Goal: Information Seeking & Learning: Learn about a topic

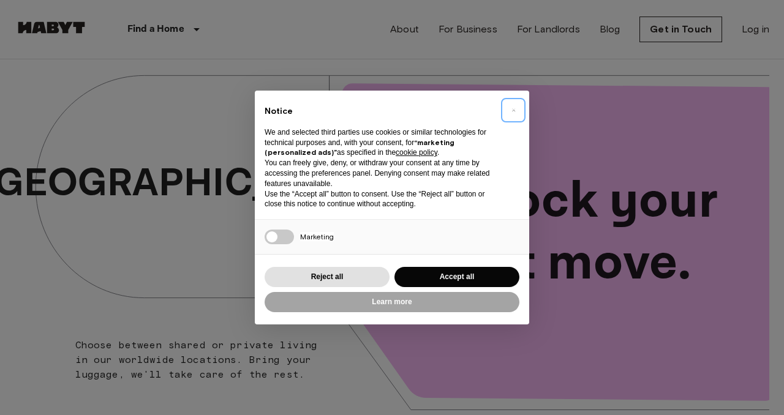
click at [513, 114] on span "×" at bounding box center [514, 110] width 4 height 15
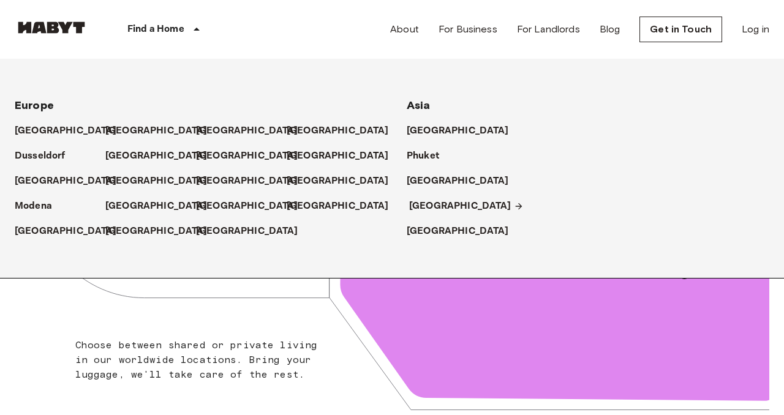
click at [430, 211] on p "[GEOGRAPHIC_DATA]" at bounding box center [460, 206] width 102 height 15
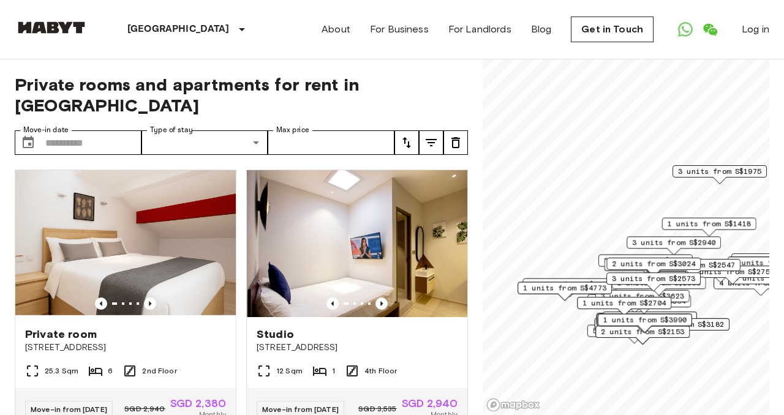
drag, startPoint x: 612, startPoint y: 355, endPoint x: 603, endPoint y: 297, distance: 59.5
click at [603, 314] on div "1 units from S$3990" at bounding box center [645, 323] width 94 height 19
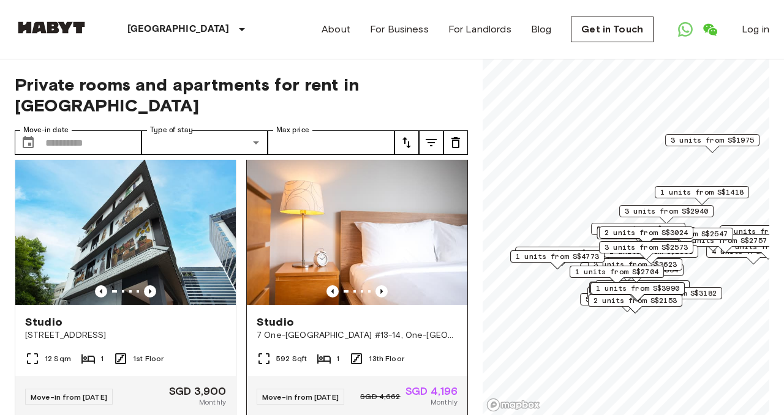
scroll to position [279, 0]
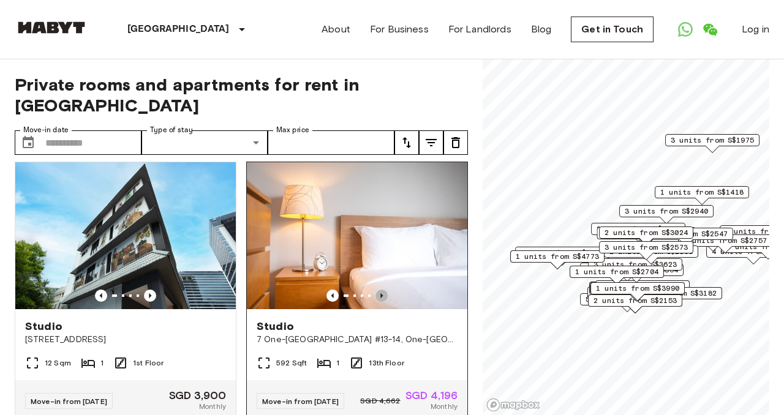
click at [381, 293] on icon "Previous image" at bounding box center [381, 295] width 2 height 5
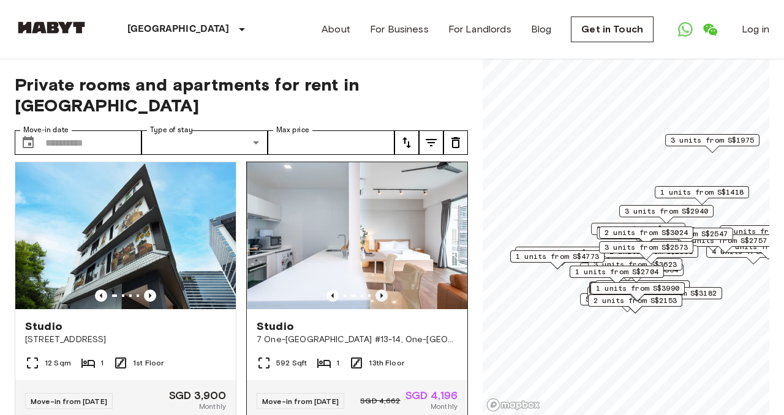
click at [381, 293] on icon "Previous image" at bounding box center [381, 295] width 2 height 5
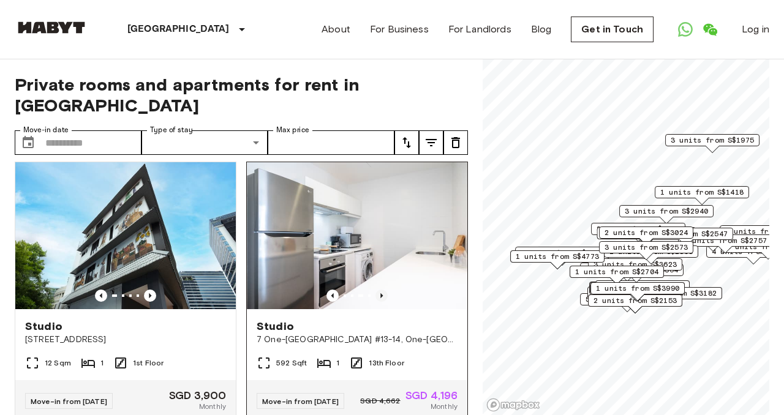
click at [381, 293] on icon "Previous image" at bounding box center [381, 295] width 2 height 5
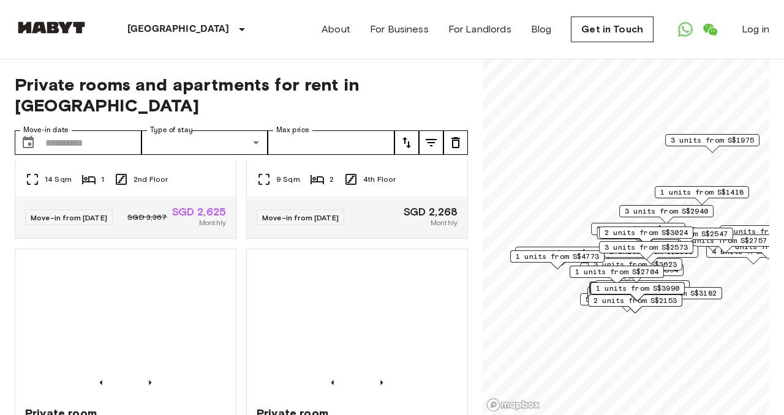
scroll to position [1369, 0]
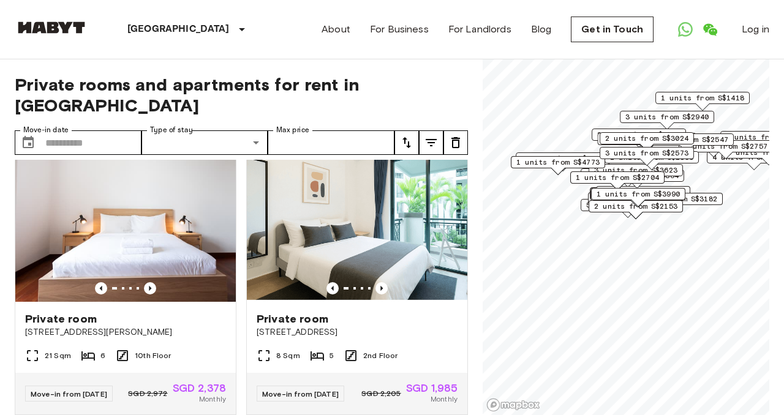
scroll to position [1098, 0]
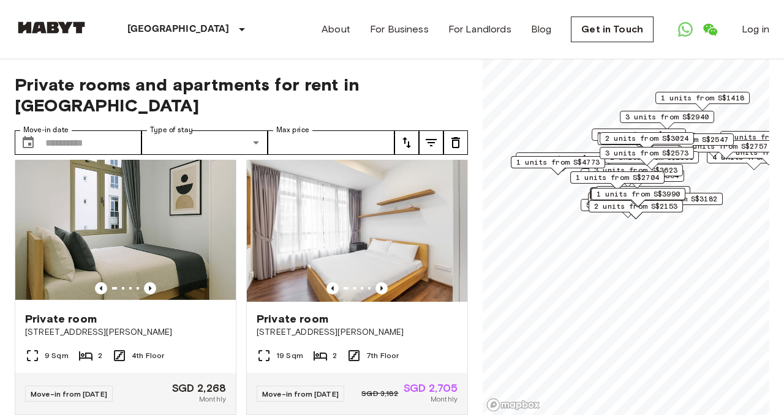
click at [619, 205] on div "1 units from S$3990" at bounding box center [638, 197] width 94 height 19
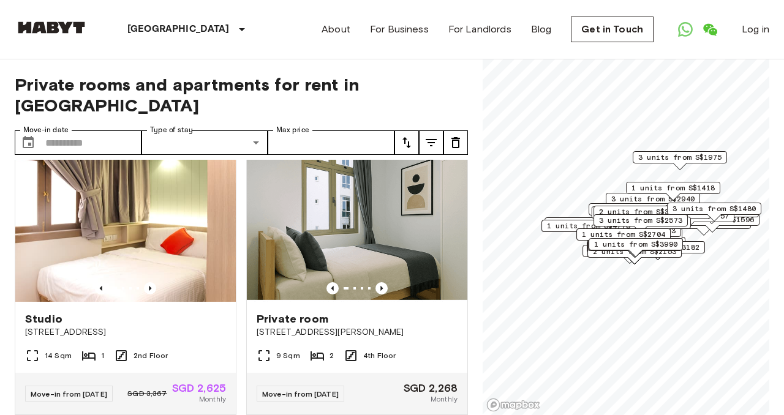
scroll to position [1369, 0]
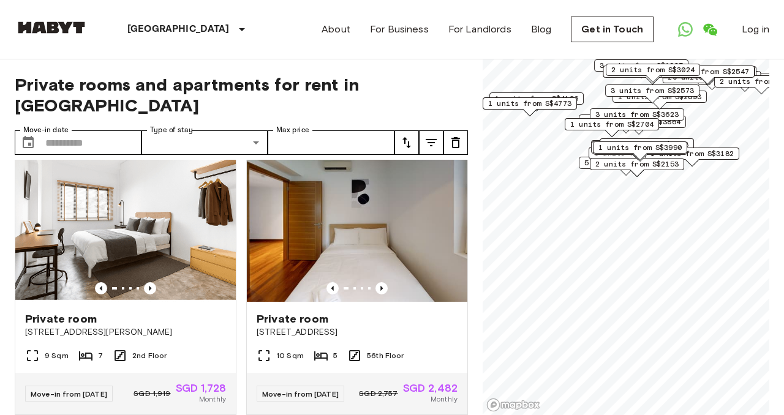
scroll to position [548, 0]
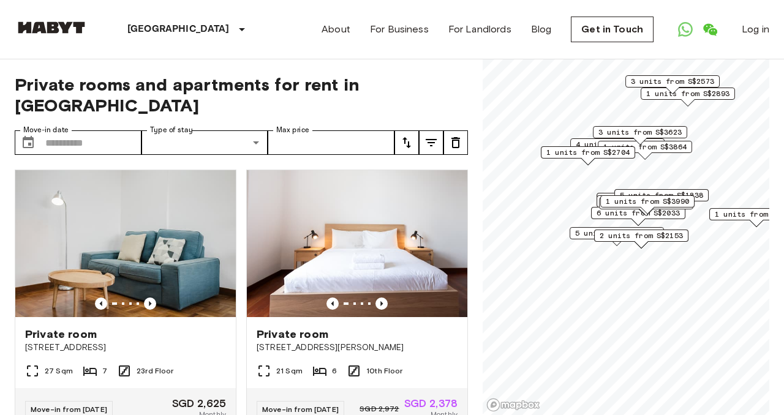
click at [621, 233] on span "2 units from S$2153" at bounding box center [641, 235] width 83 height 11
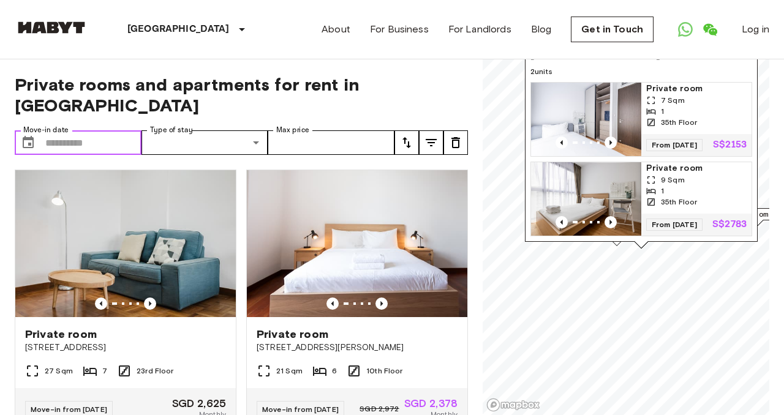
click at [109, 130] on input "Move-in date" at bounding box center [93, 142] width 96 height 25
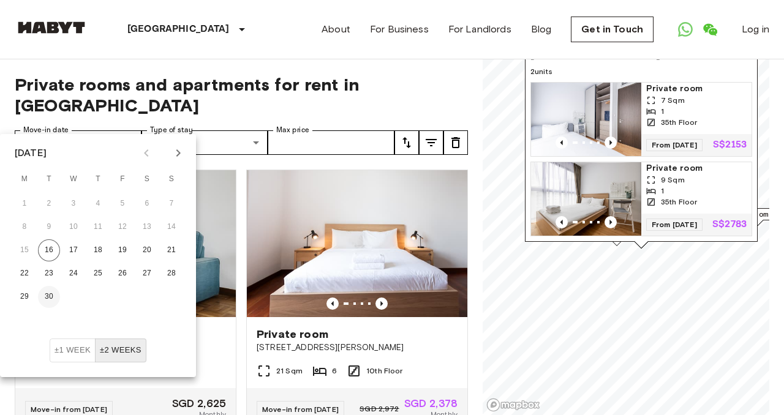
click at [50, 290] on button "30" at bounding box center [49, 297] width 22 height 22
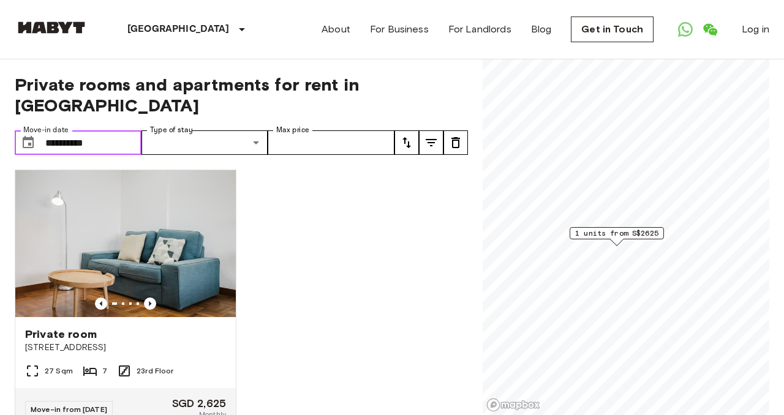
scroll to position [18, 0]
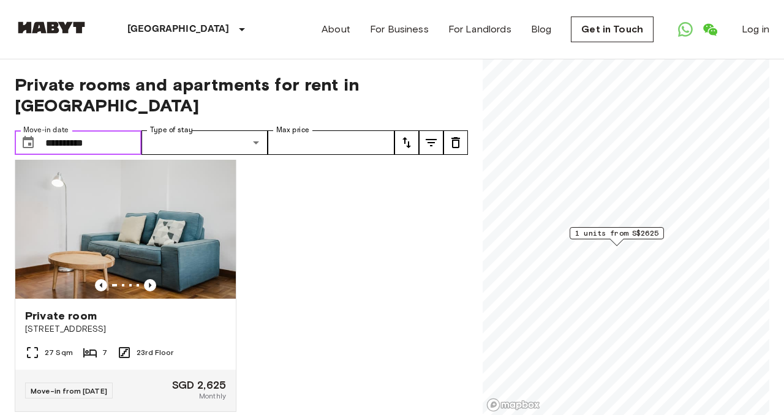
click at [121, 130] on input "**********" at bounding box center [93, 142] width 96 height 25
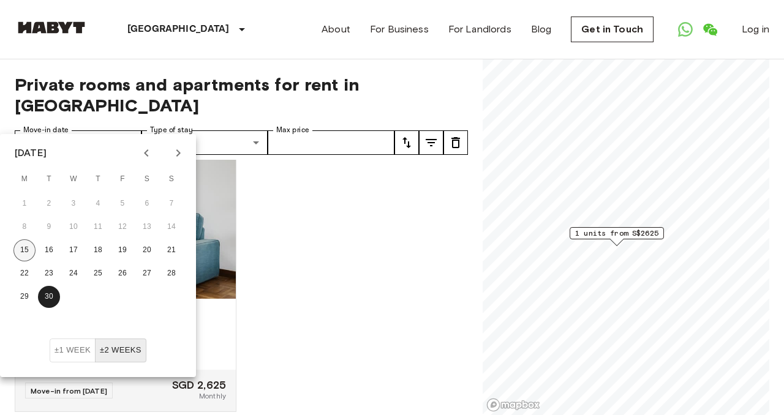
click at [31, 254] on button "15" at bounding box center [24, 251] width 22 height 22
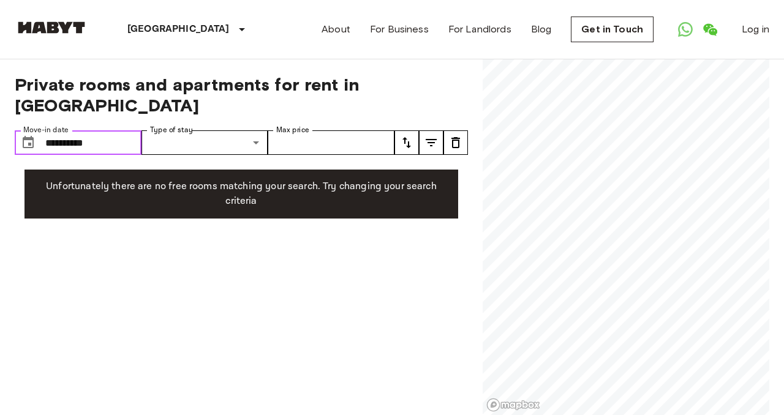
click at [105, 130] on input "**********" at bounding box center [93, 142] width 96 height 25
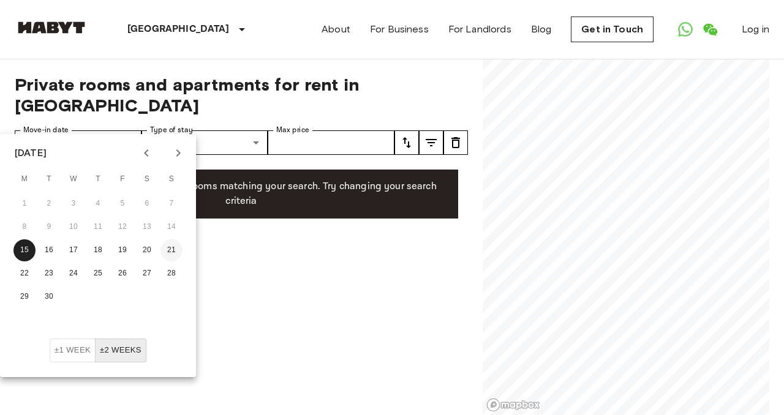
click at [162, 249] on button "21" at bounding box center [172, 251] width 22 height 22
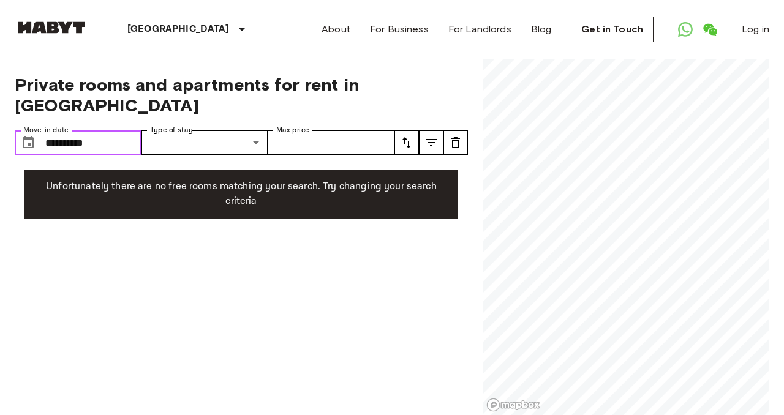
click at [115, 130] on input "**********" at bounding box center [93, 142] width 96 height 25
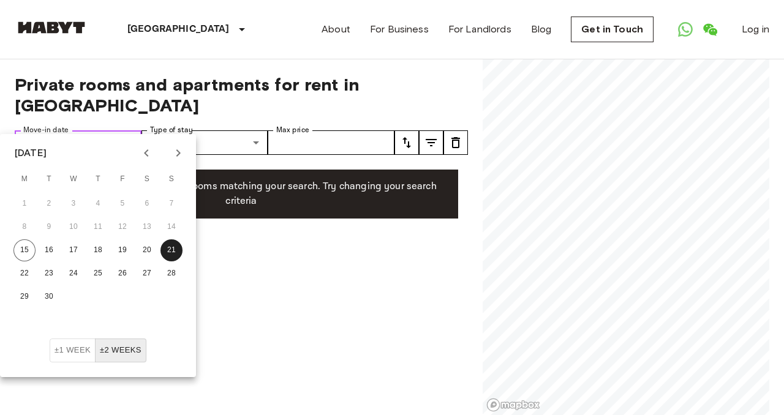
click at [115, 130] on input "**********" at bounding box center [93, 142] width 96 height 25
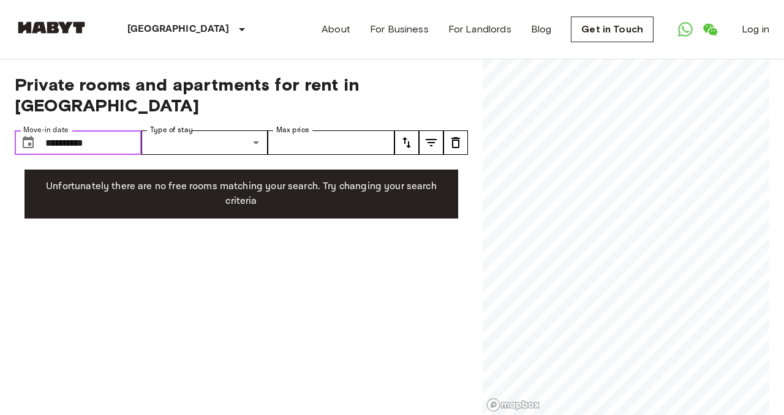
click at [75, 130] on input "**********" at bounding box center [93, 142] width 96 height 25
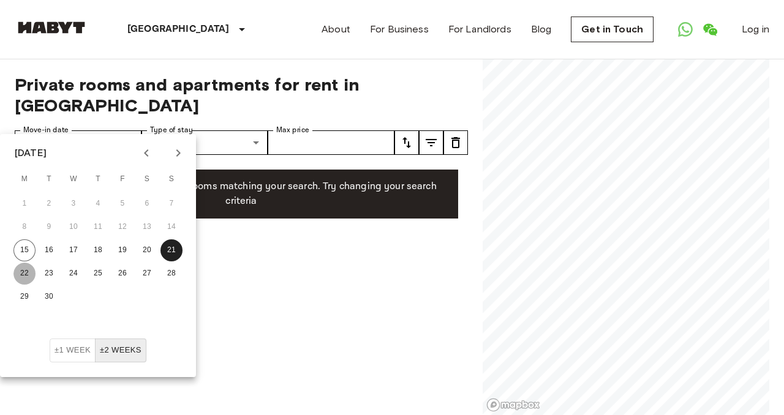
click at [26, 275] on button "22" at bounding box center [24, 274] width 22 height 22
type input "**********"
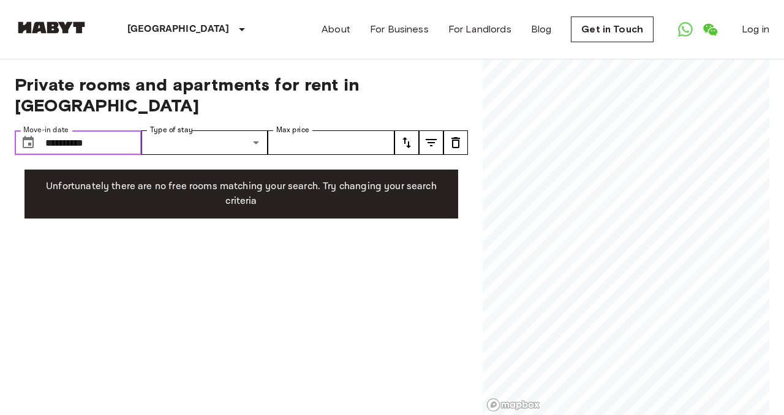
drag, startPoint x: 110, startPoint y: 124, endPoint x: 0, endPoint y: 122, distance: 110.3
click at [58, 130] on input "Move-in date" at bounding box center [93, 142] width 96 height 25
type input "**********"
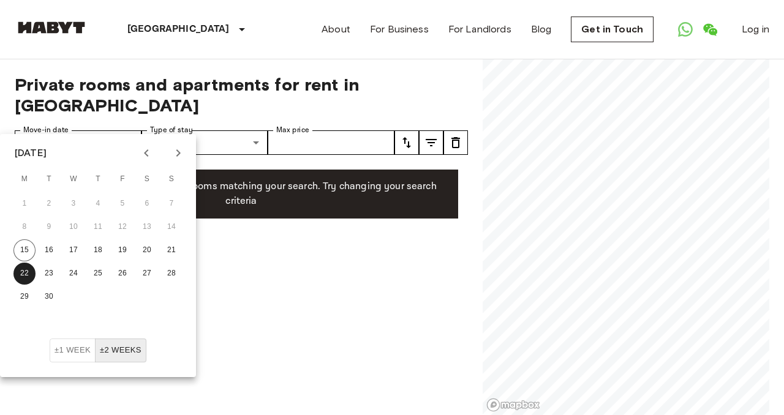
click at [127, 221] on div "8 9 10 11 12 13 14" at bounding box center [98, 227] width 196 height 22
click at [229, 249] on div "**********" at bounding box center [241, 237] width 453 height 357
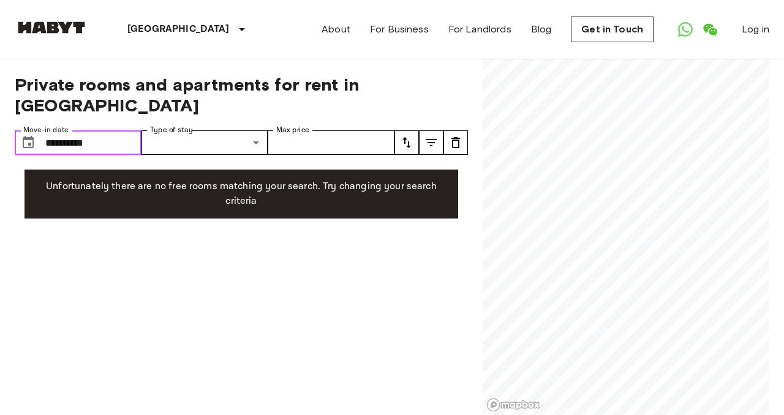
drag, startPoint x: 119, startPoint y: 121, endPoint x: 0, endPoint y: 102, distance: 121.0
click at [171, 286] on div "Private rooms and apartments for rent in Singapore Move-in date ​ Move-in date …" at bounding box center [241, 237] width 453 height 357
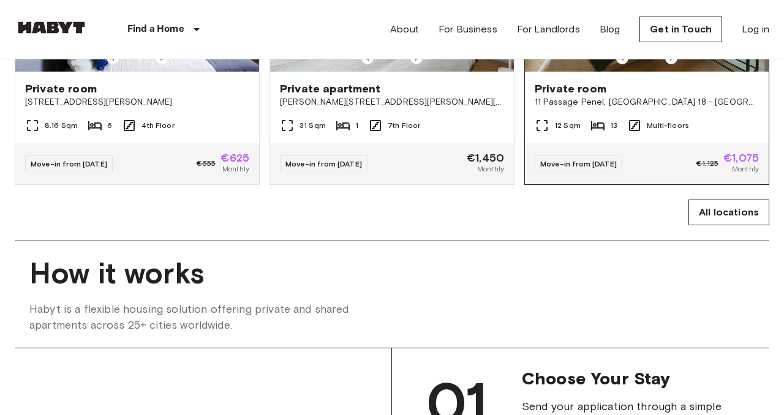
scroll to position [818, 0]
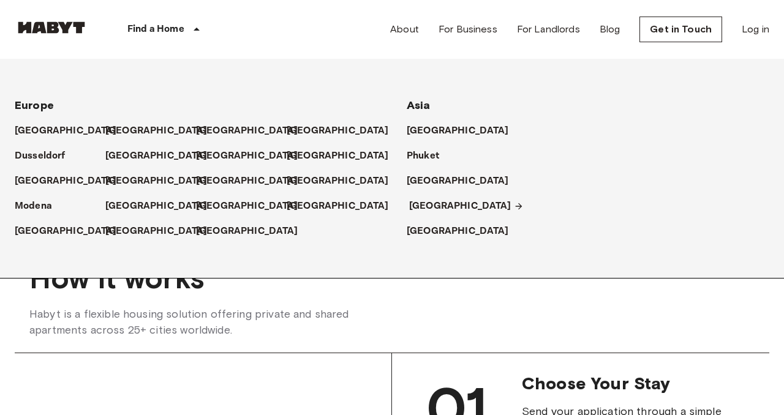
click at [423, 207] on p "[GEOGRAPHIC_DATA]" at bounding box center [460, 206] width 102 height 15
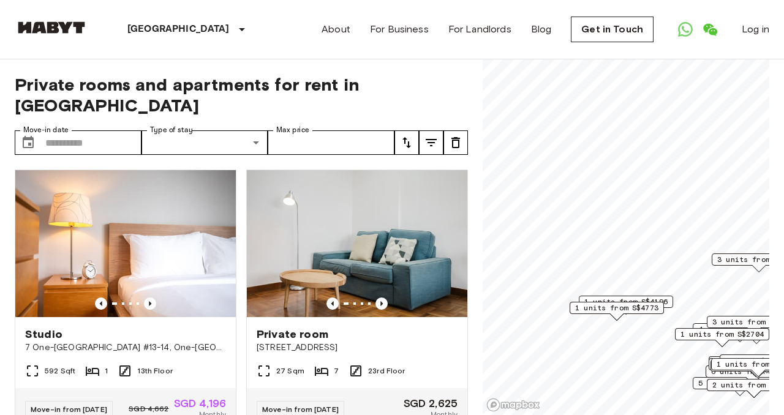
click at [667, 300] on span "1 units from S$4196" at bounding box center [625, 302] width 83 height 11
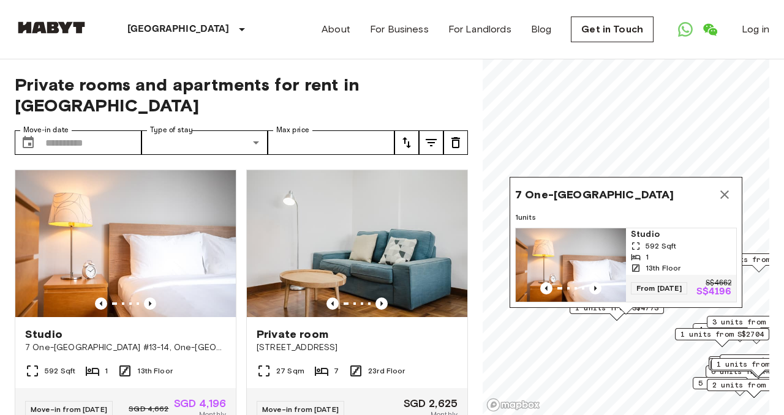
click at [613, 260] on img "Map marker" at bounding box center [571, 266] width 110 height 74
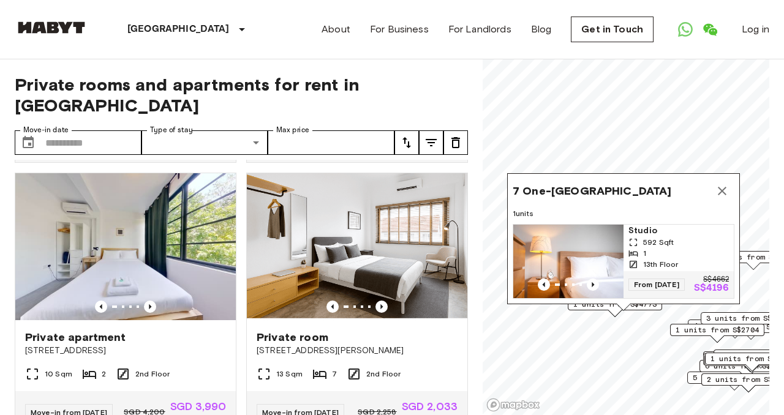
scroll to position [806, 0]
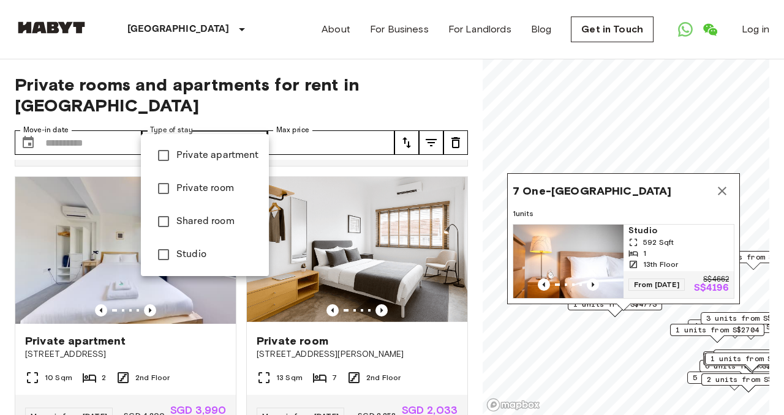
click at [234, 156] on span "Private apartment" at bounding box center [217, 155] width 83 height 15
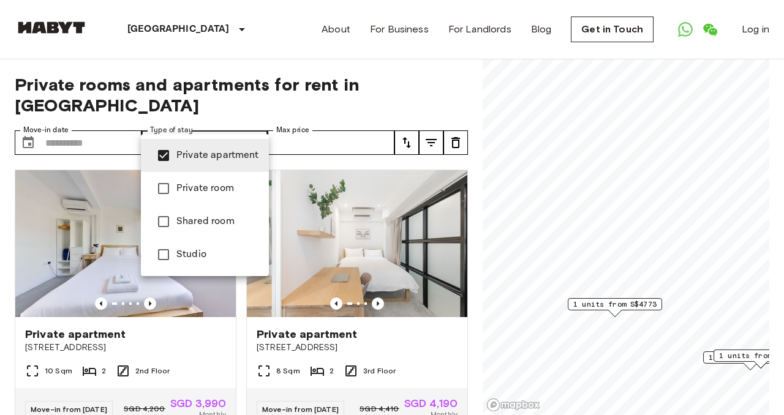
click at [211, 262] on li "Studio" at bounding box center [205, 254] width 128 height 33
type input "**********"
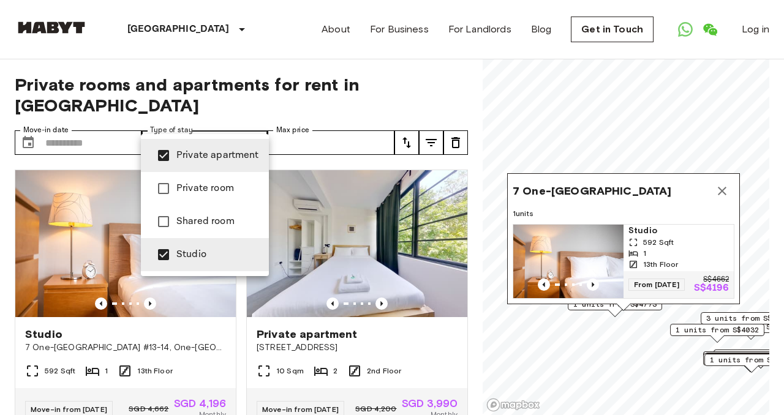
click at [464, 81] on div at bounding box center [392, 207] width 784 height 415
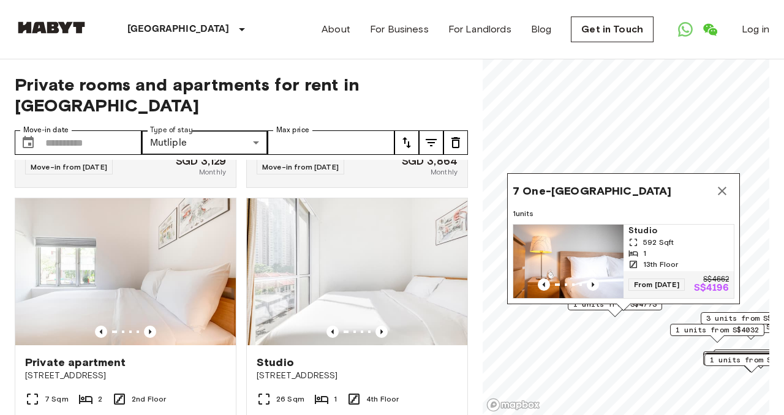
scroll to position [823, 0]
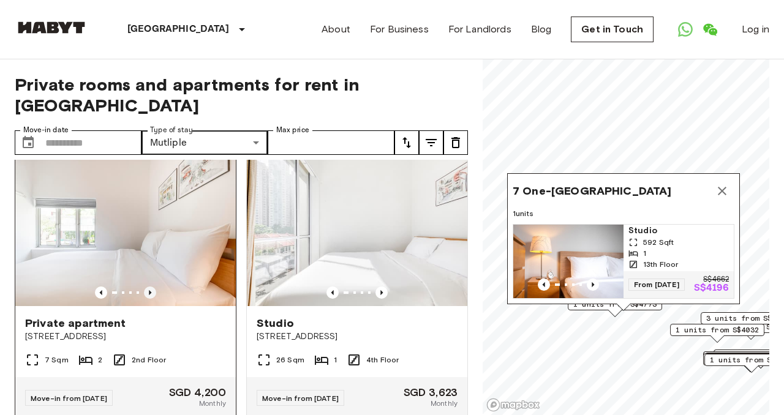
click at [151, 288] on icon "Previous image" at bounding box center [150, 293] width 12 height 12
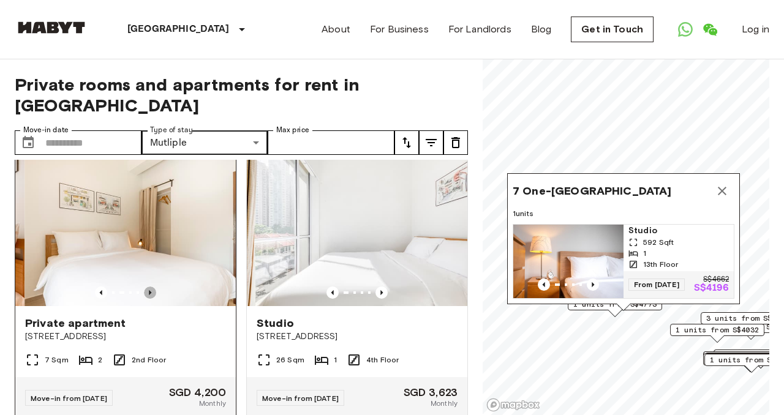
click at [151, 288] on icon "Previous image" at bounding box center [150, 293] width 12 height 12
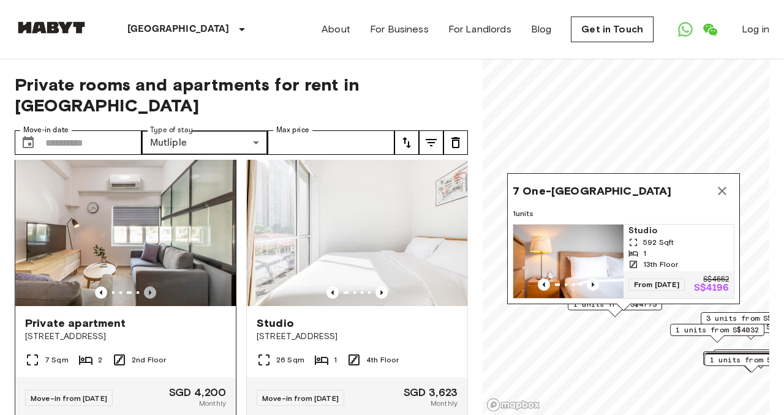
click at [151, 288] on icon "Previous image" at bounding box center [150, 293] width 12 height 12
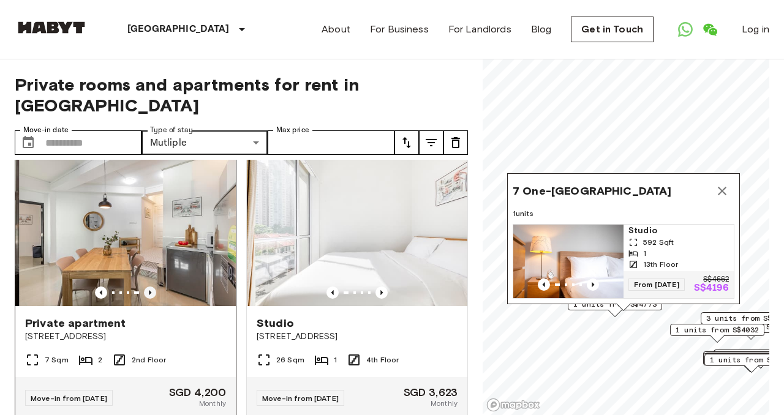
click at [151, 288] on icon "Previous image" at bounding box center [150, 293] width 12 height 12
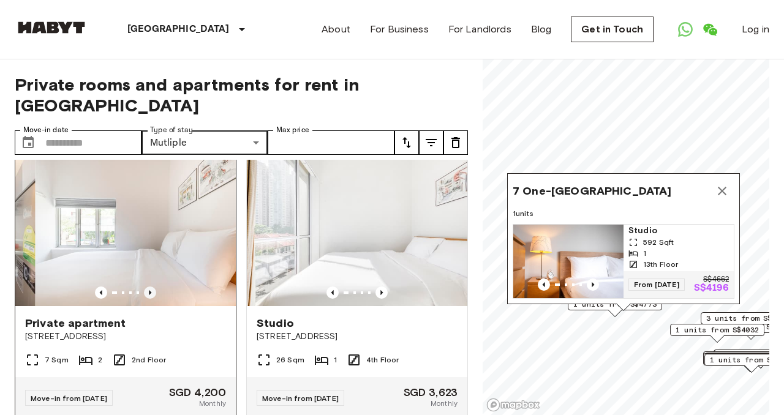
click at [151, 288] on icon "Previous image" at bounding box center [150, 293] width 12 height 12
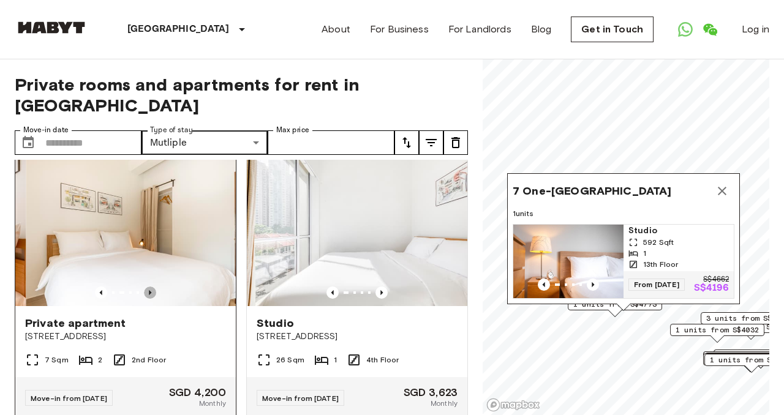
click at [151, 288] on icon "Previous image" at bounding box center [150, 293] width 12 height 12
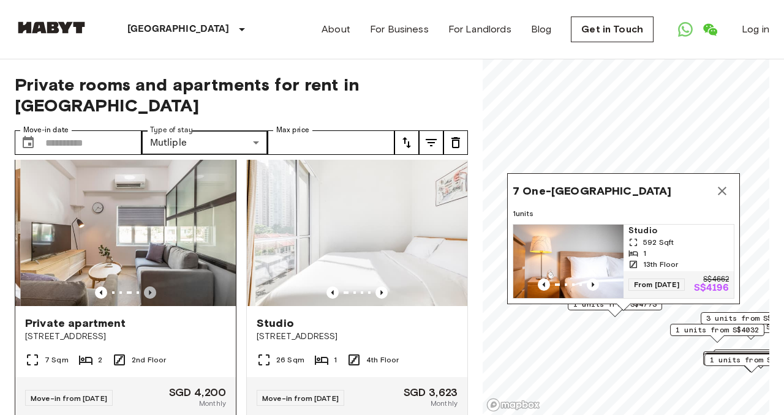
click at [151, 288] on icon "Previous image" at bounding box center [150, 293] width 12 height 12
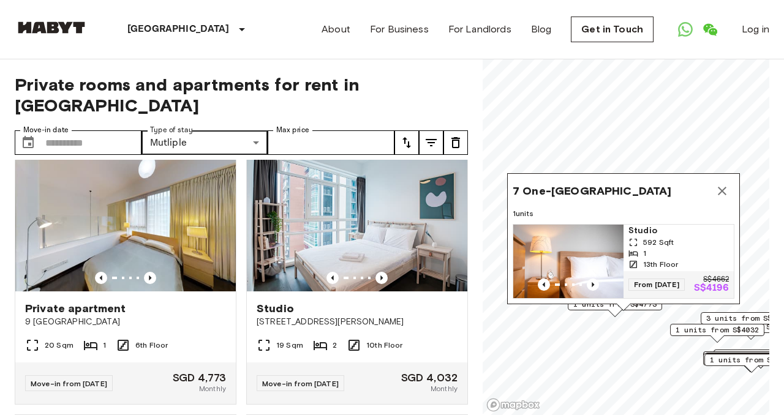
scroll to position [1649, 0]
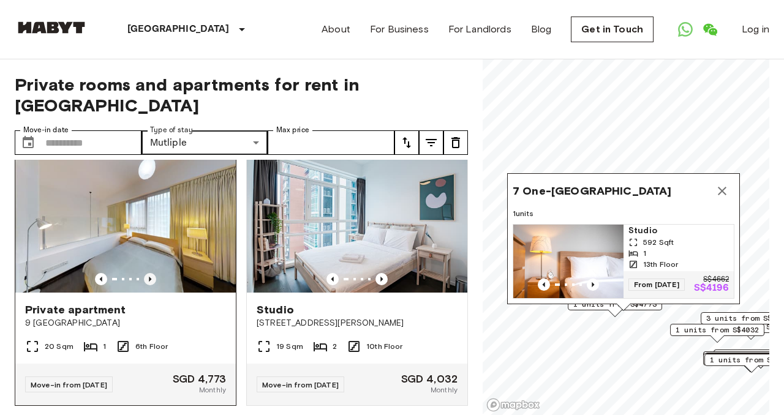
click at [149, 277] on icon "Previous image" at bounding box center [150, 279] width 2 height 5
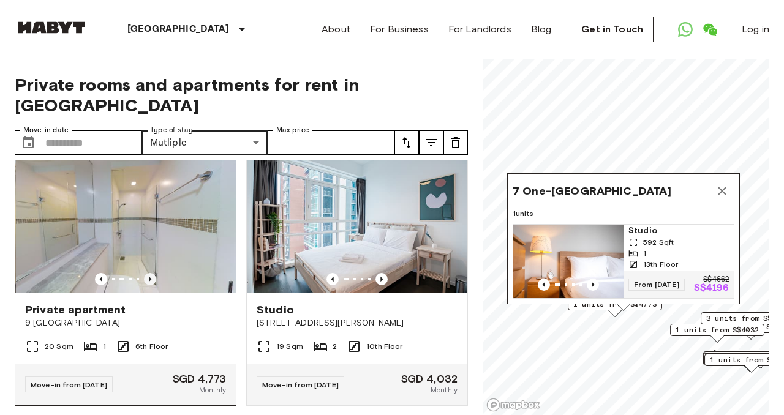
click at [149, 277] on icon "Previous image" at bounding box center [150, 279] width 2 height 5
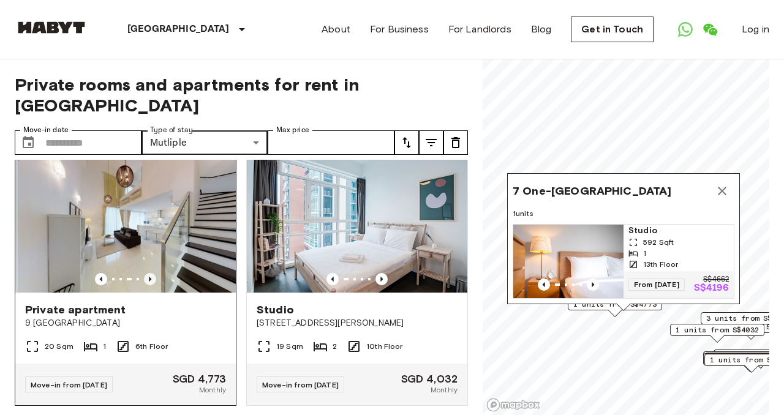
click at [149, 277] on icon "Previous image" at bounding box center [150, 279] width 2 height 5
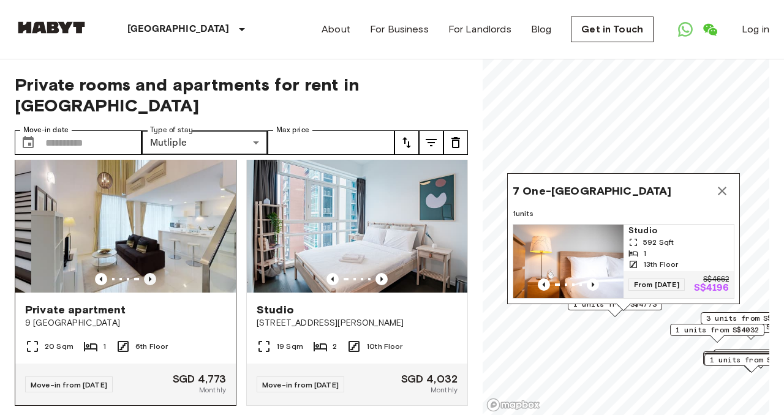
click at [149, 277] on icon "Previous image" at bounding box center [150, 279] width 2 height 5
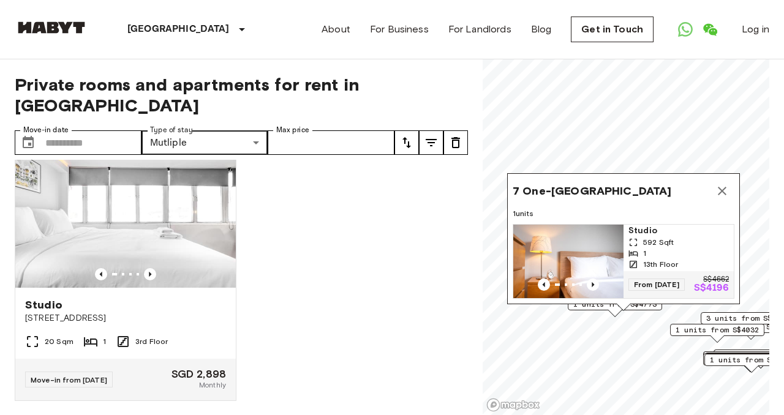
scroll to position [3014, 0]
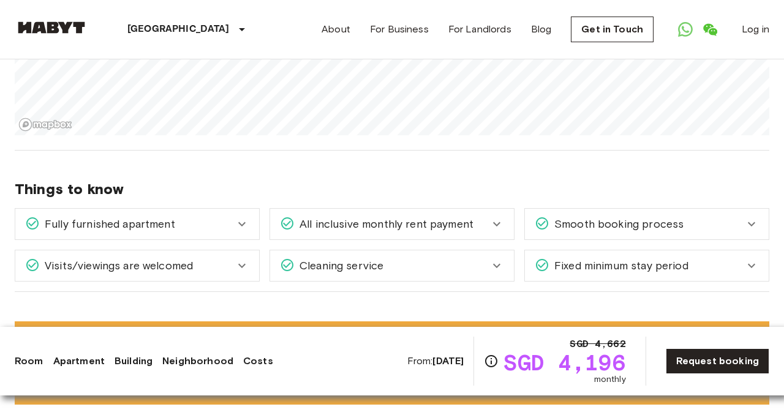
scroll to position [619, 0]
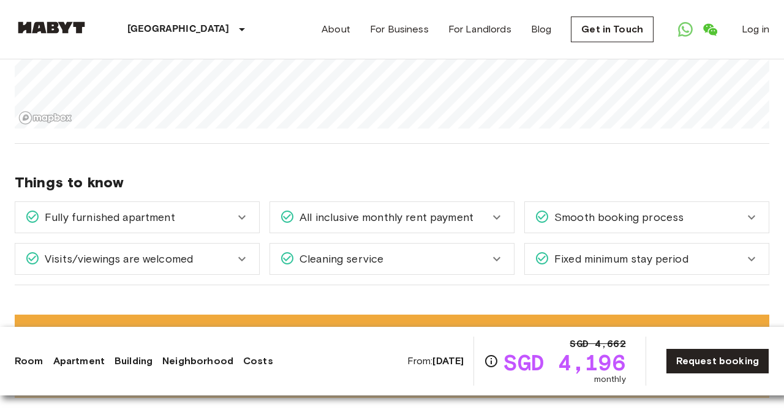
click at [320, 257] on span "Cleaning service" at bounding box center [339, 259] width 89 height 16
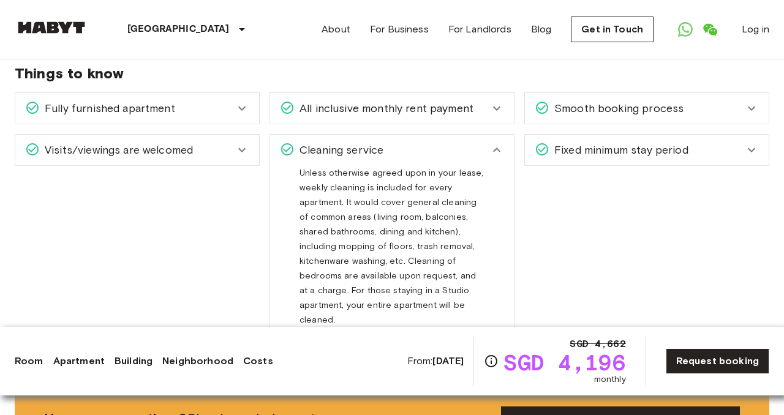
scroll to position [733, 0]
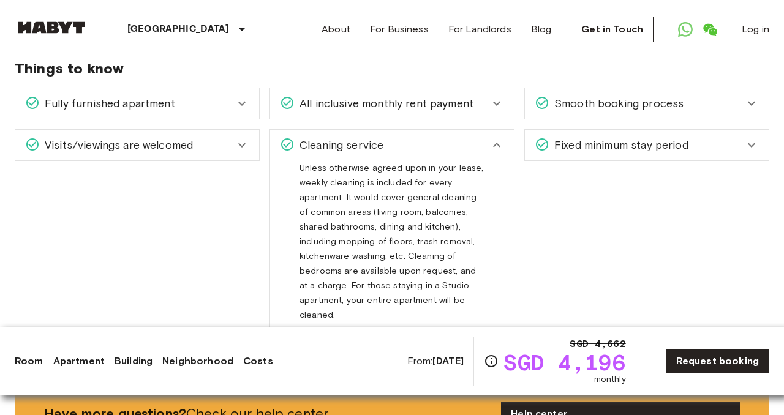
click at [548, 145] on icon at bounding box center [542, 144] width 12 height 12
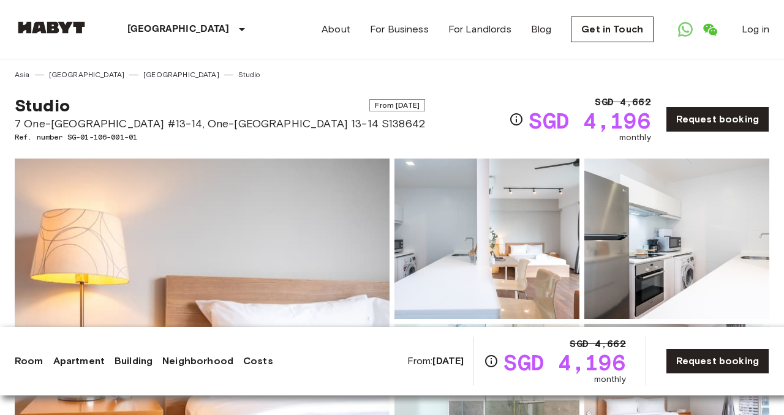
scroll to position [14, 0]
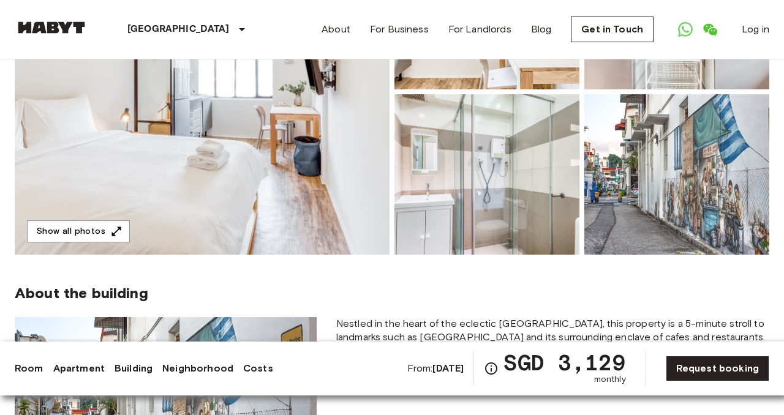
scroll to position [222, 0]
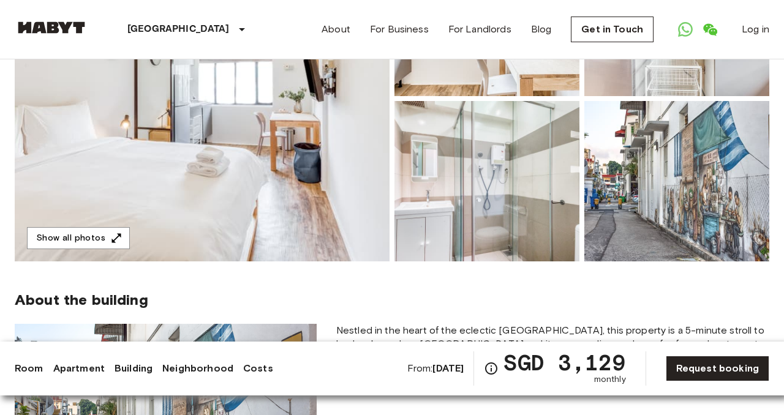
click at [239, 157] on img at bounding box center [202, 99] width 375 height 326
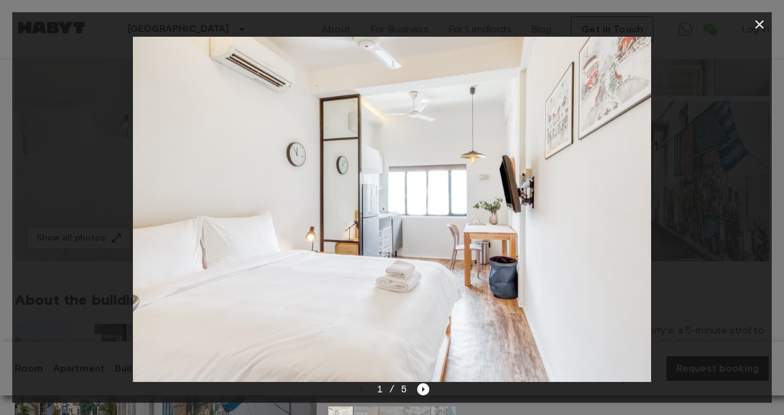
click at [425, 396] on div "1 / 5" at bounding box center [392, 389] width 75 height 15
click at [425, 392] on icon "Next image" at bounding box center [423, 390] width 12 height 12
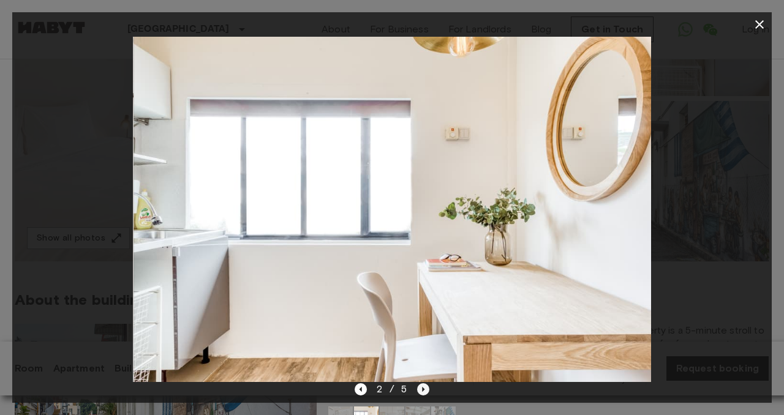
click at [425, 392] on icon "Next image" at bounding box center [423, 390] width 12 height 12
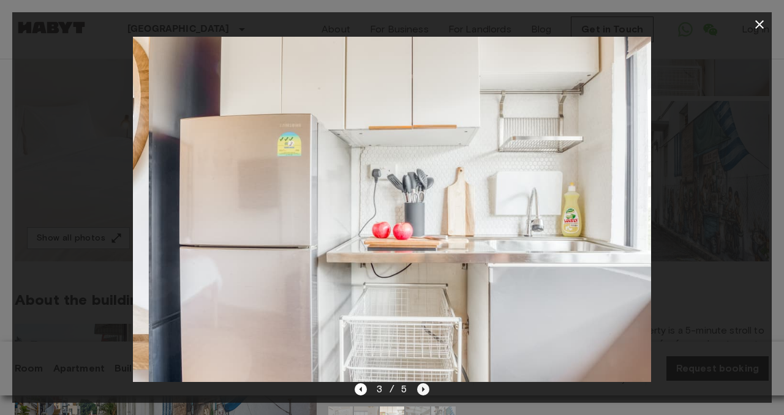
click at [425, 392] on icon "Next image" at bounding box center [423, 390] width 12 height 12
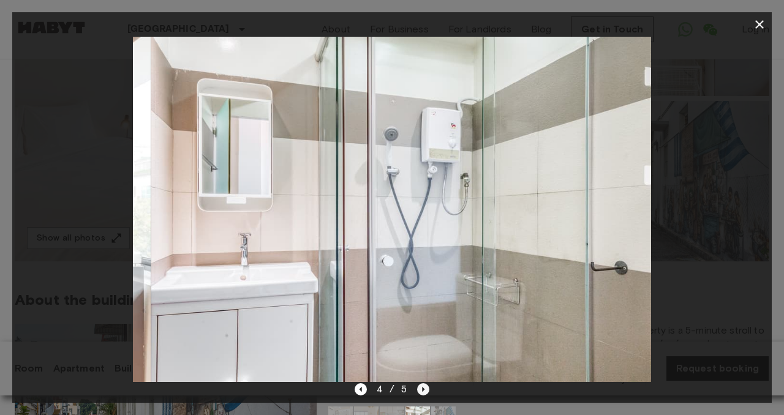
click at [425, 392] on icon "Next image" at bounding box center [423, 390] width 12 height 12
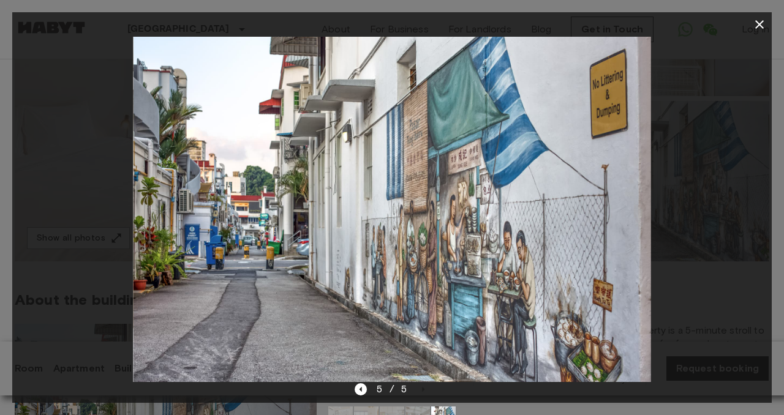
click at [756, 25] on icon "button" at bounding box center [759, 24] width 15 height 15
